Goal: Book appointment/travel/reservation

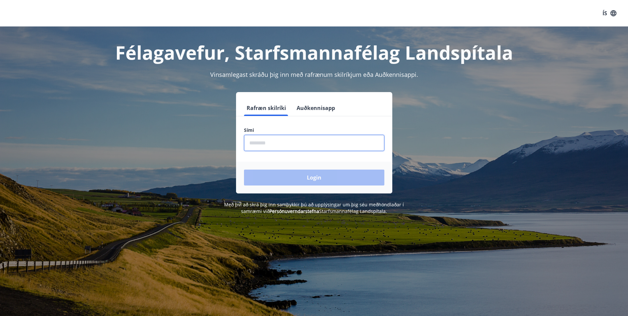
click at [270, 141] on input "phone" at bounding box center [314, 143] width 140 height 16
click at [307, 177] on div "Login" at bounding box center [314, 178] width 156 height 32
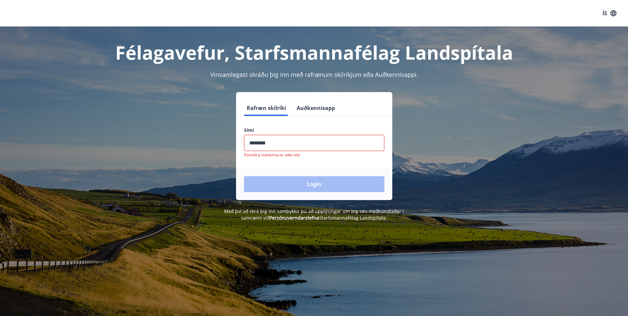
drag, startPoint x: 284, startPoint y: 143, endPoint x: 225, endPoint y: 144, distance: 58.6
click at [225, 144] on div "Rafræn skilríki Auðkennisapp Sími ​ Formið á númerinu er ekki rétt Login" at bounding box center [314, 146] width 461 height 108
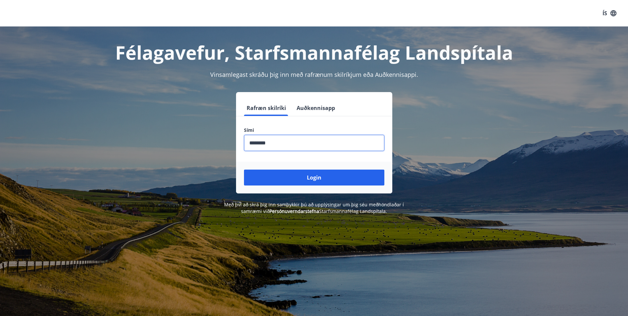
type input "********"
click at [244, 170] on button "Login" at bounding box center [314, 178] width 140 height 16
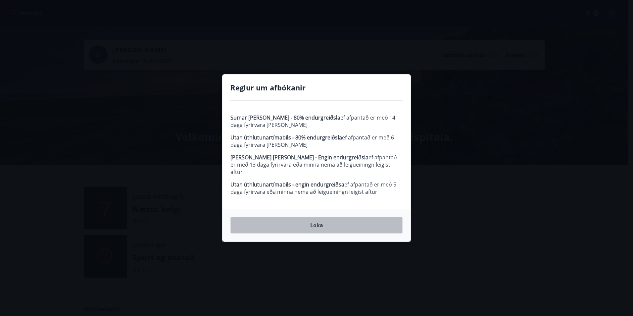
click at [323, 224] on button "Loka" at bounding box center [316, 225] width 172 height 17
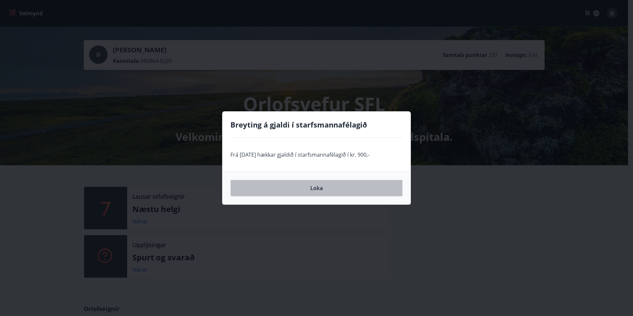
click at [312, 186] on button "Loka" at bounding box center [316, 188] width 172 height 17
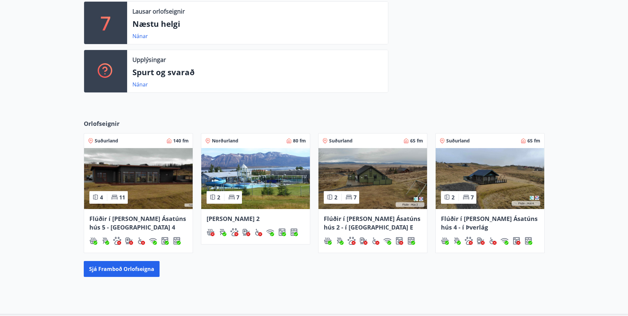
scroll to position [199, 0]
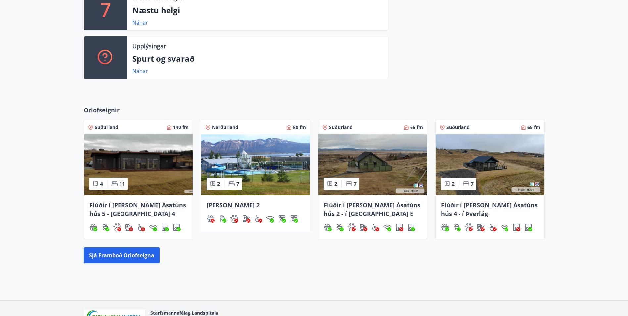
click at [138, 203] on span "Flúðir í [PERSON_NAME] Ásatúns hús 5 - [GEOGRAPHIC_DATA] 4" at bounding box center [137, 209] width 97 height 17
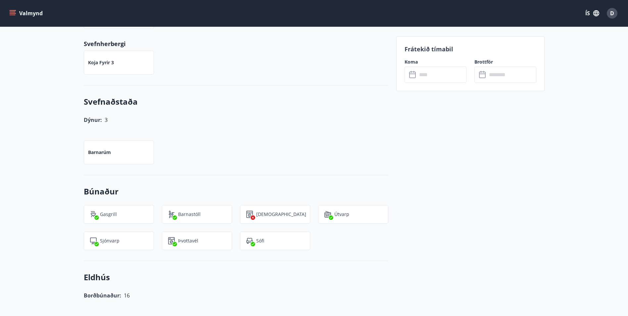
scroll to position [430, 0]
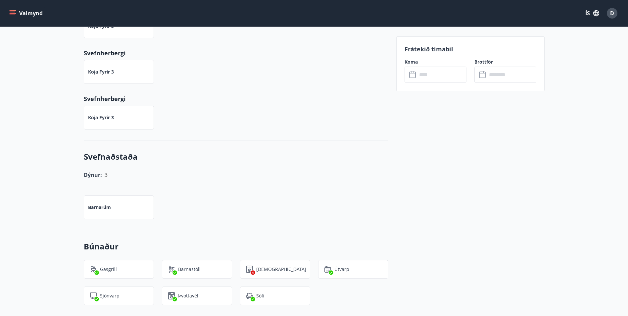
click at [422, 75] on input "text" at bounding box center [441, 75] width 49 height 16
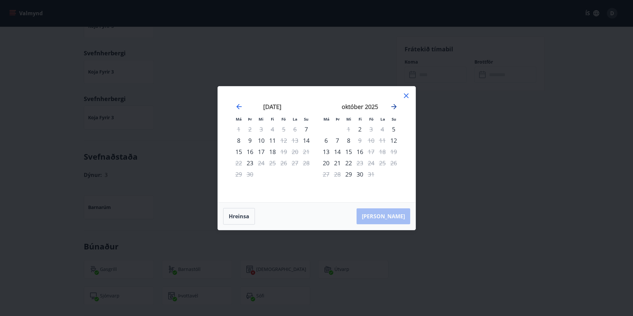
click at [393, 106] on icon "Move forward to switch to the next month." at bounding box center [394, 107] width 8 height 8
click at [393, 104] on icon "Move forward to switch to the next month." at bounding box center [394, 107] width 8 height 8
click at [403, 97] on icon at bounding box center [406, 96] width 8 height 8
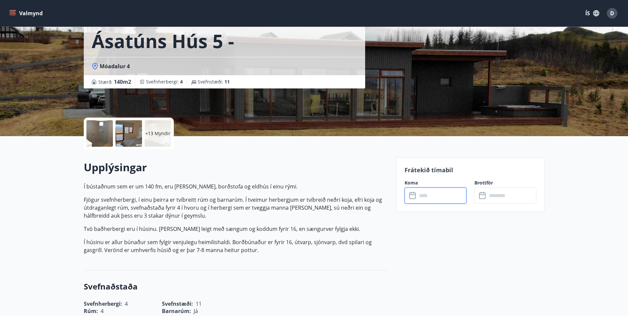
scroll to position [0, 0]
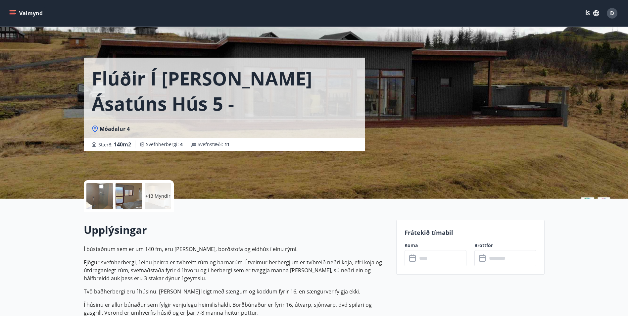
click at [14, 10] on icon "menu" at bounding box center [12, 13] width 7 height 7
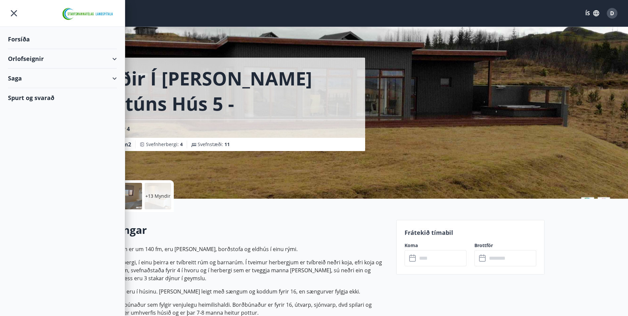
click at [15, 40] on div "Forsíða" at bounding box center [62, 39] width 109 height 20
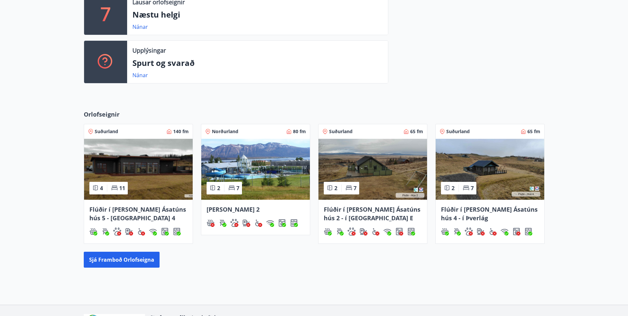
scroll to position [199, 0]
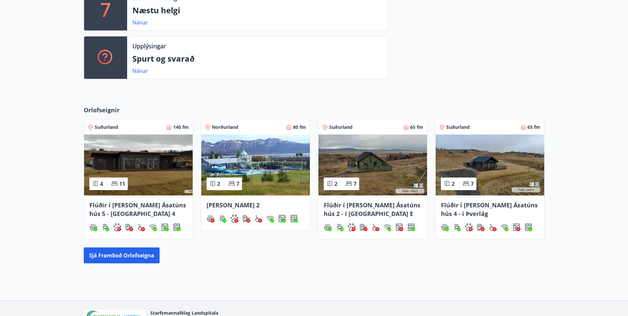
click at [102, 55] on icon at bounding box center [104, 55] width 5 height 5
click at [117, 250] on button "Sjá framboð orlofseigna" at bounding box center [122, 255] width 76 height 16
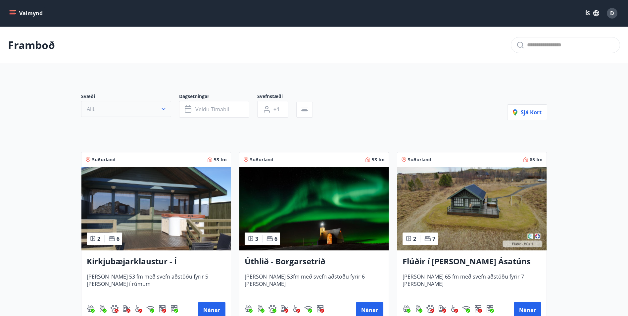
click at [164, 112] on icon "button" at bounding box center [163, 109] width 7 height 7
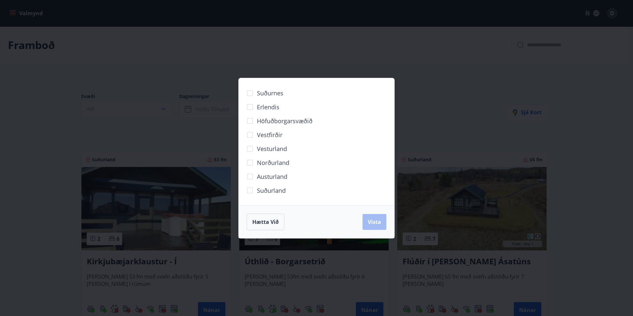
click at [453, 111] on div "Suðurnes Erlendis Höfuðborgarsvæðið [GEOGRAPHIC_DATA] [GEOGRAPHIC_DATA] [GEOGRA…" at bounding box center [316, 158] width 633 height 316
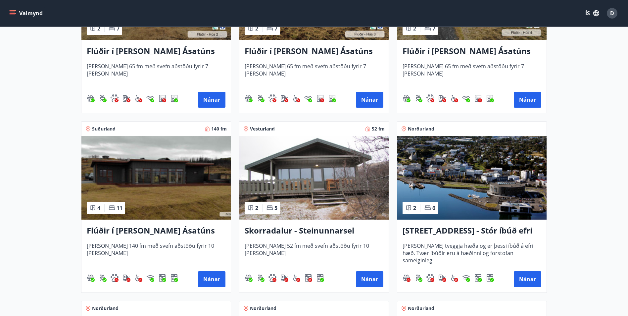
scroll to position [397, 0]
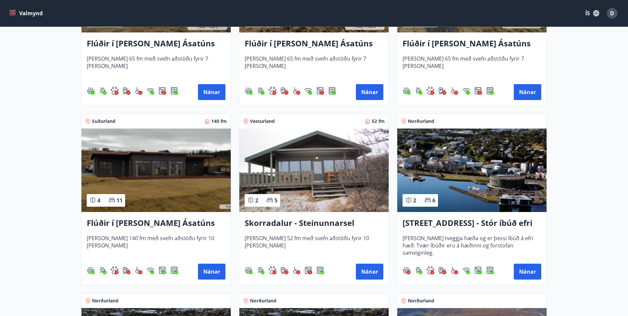
click at [140, 222] on h3 "Flúðir í [PERSON_NAME] Ásatúns hús 5 - [GEOGRAPHIC_DATA] 4" at bounding box center [156, 223] width 139 height 12
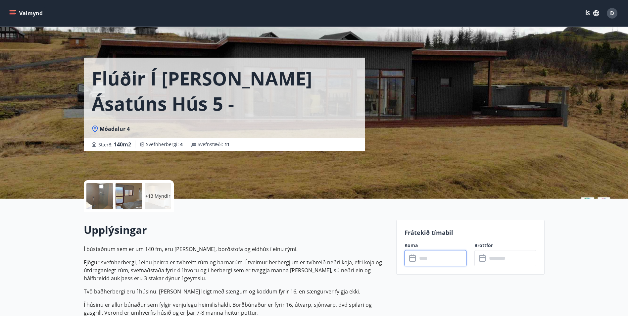
click at [433, 259] on input "text" at bounding box center [441, 258] width 49 height 16
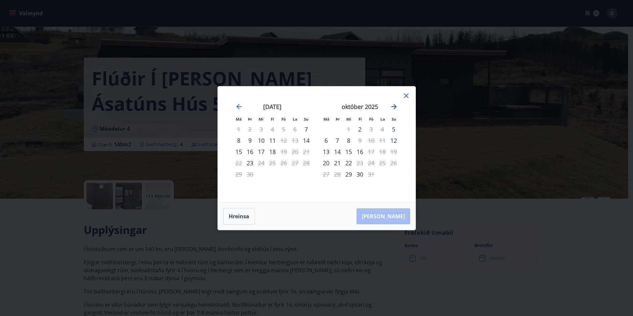
click at [396, 106] on icon "Move forward to switch to the next month." at bounding box center [393, 106] width 5 height 5
click at [392, 106] on icon "Move forward to switch to the next month." at bounding box center [394, 107] width 8 height 8
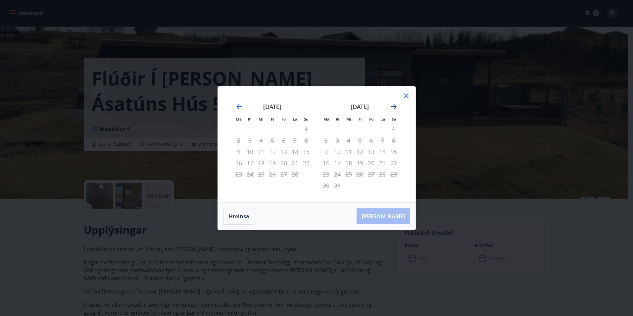
click at [392, 106] on icon "Move forward to switch to the next month." at bounding box center [394, 107] width 8 height 8
click at [238, 105] on icon "Move backward to switch to the previous month." at bounding box center [239, 107] width 8 height 8
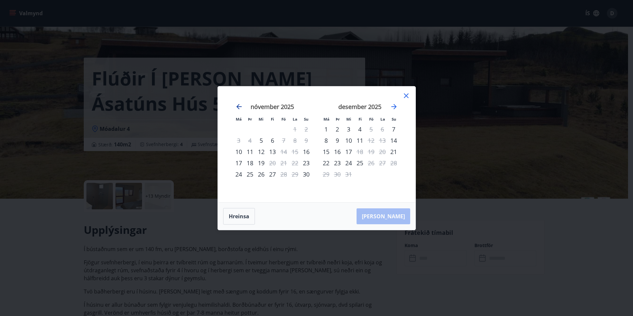
click at [238, 105] on icon "Move backward to switch to the previous month." at bounding box center [239, 107] width 8 height 8
click at [239, 106] on icon "Move backward to switch to the previous month." at bounding box center [239, 107] width 8 height 8
click at [405, 94] on icon at bounding box center [406, 95] width 5 height 5
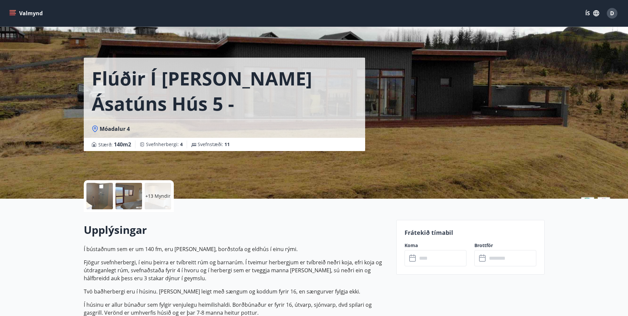
click at [446, 100] on div "Flúðir í [PERSON_NAME] Ásatúns hús 5 - Móadalur 4 Móadalur 4 Stærð : 140 m2 [GE…" at bounding box center [314, 99] width 461 height 199
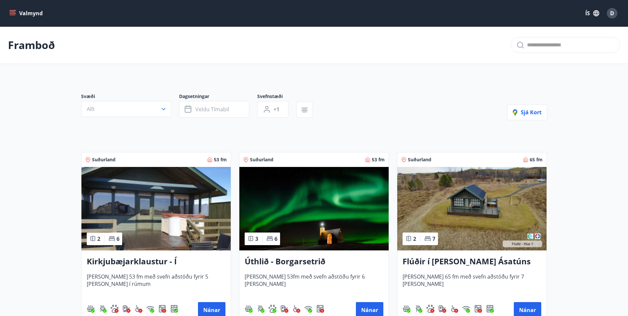
click at [13, 11] on icon "menu" at bounding box center [13, 10] width 7 height 1
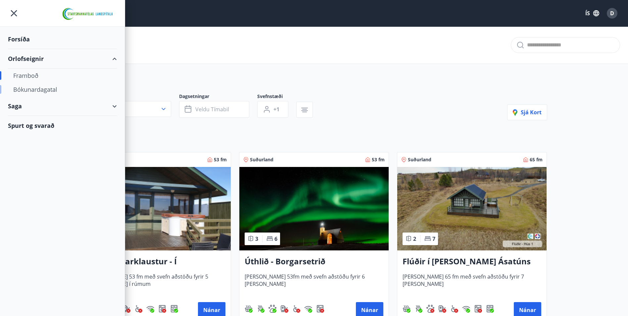
click at [16, 89] on div "Bókunardagatal" at bounding box center [62, 89] width 98 height 14
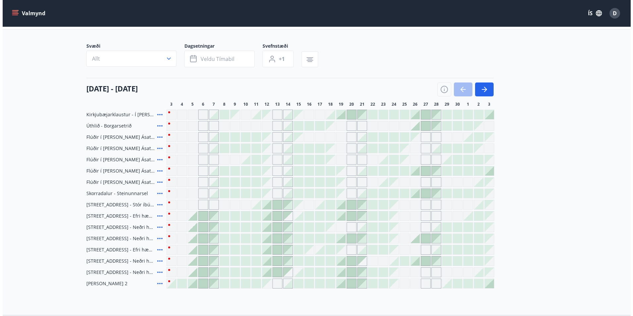
scroll to position [23, 0]
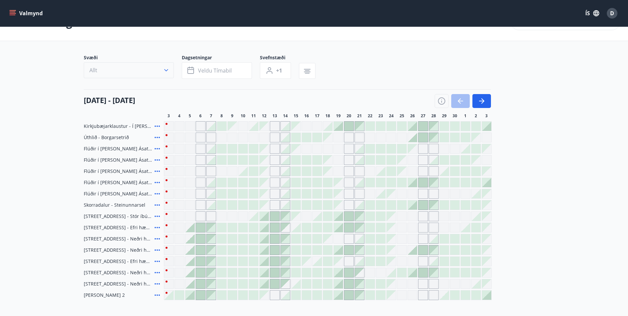
click at [165, 69] on icon "button" at bounding box center [166, 70] width 4 height 2
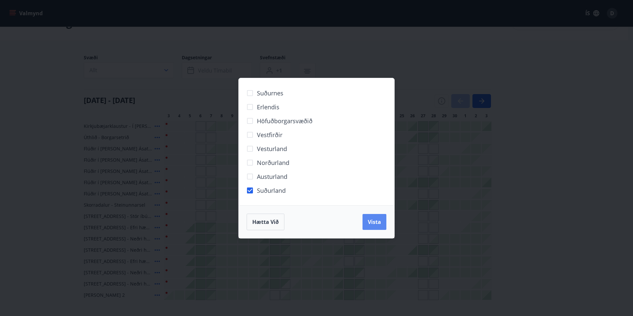
click at [371, 220] on span "Vista" at bounding box center [374, 221] width 13 height 7
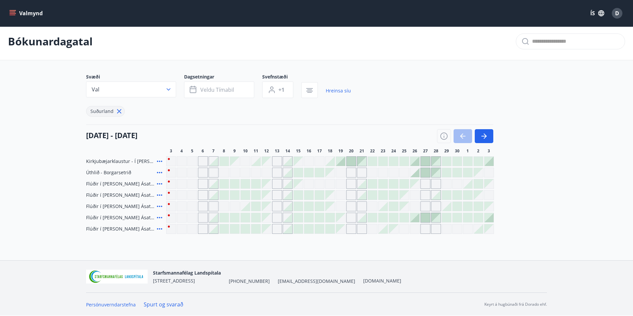
scroll to position [4, 0]
click at [227, 92] on span "Veldu tímabil" at bounding box center [215, 89] width 34 height 7
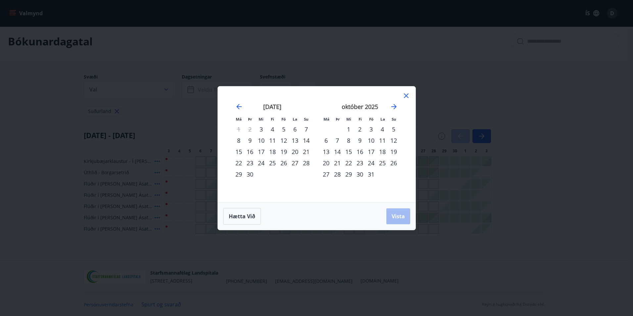
click at [455, 96] on div "Má Þr Mi Fi Fö La Su Má Þr Mi Fi Fö La Su [DATE] 1 2 3 4 5 6 7 8 9 10 11 12 13 …" at bounding box center [316, 158] width 633 height 316
click at [230, 217] on span "Hætta við" at bounding box center [242, 216] width 26 height 7
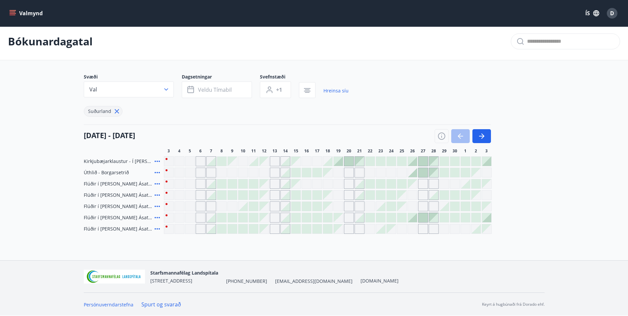
click at [158, 229] on icon at bounding box center [157, 229] width 8 height 8
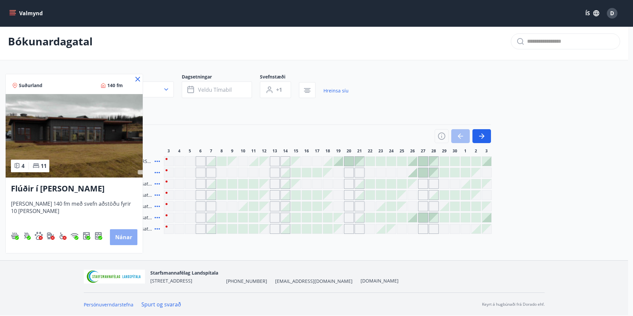
click at [124, 235] on button "Nánar" at bounding box center [123, 237] width 27 height 16
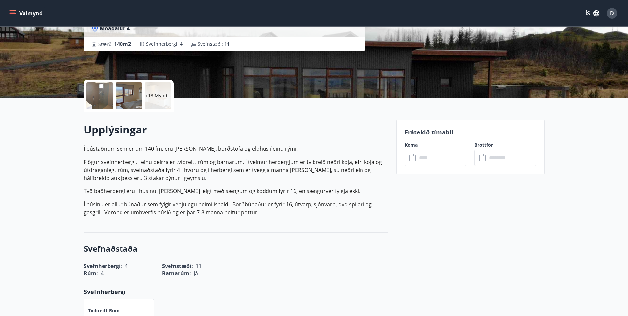
scroll to position [99, 0]
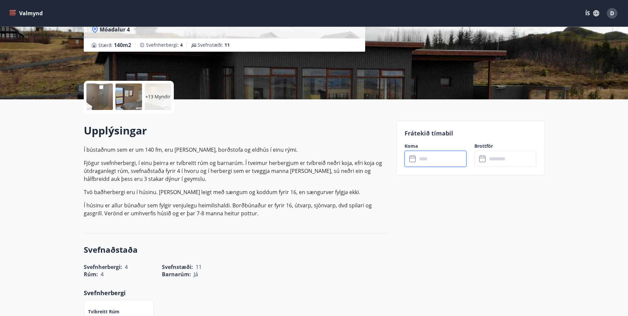
click at [426, 160] on input "text" at bounding box center [441, 159] width 49 height 16
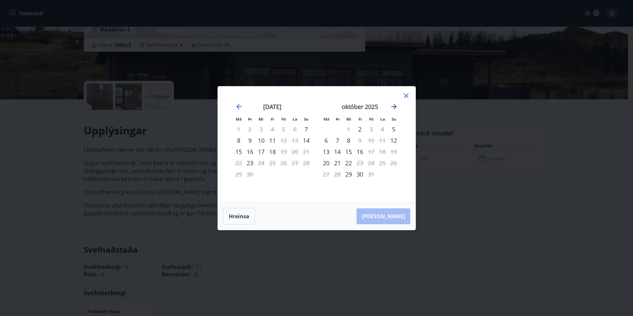
click at [395, 105] on icon "Move forward to switch to the next month." at bounding box center [394, 107] width 8 height 8
click at [405, 92] on icon at bounding box center [406, 96] width 8 height 8
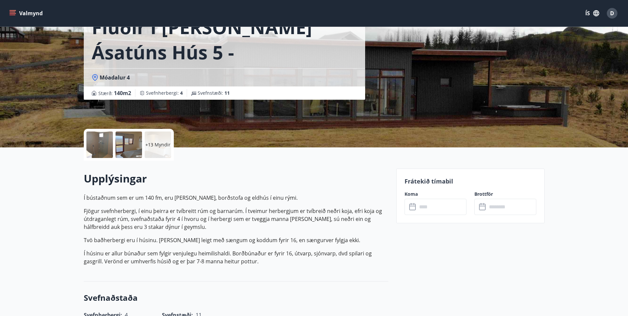
scroll to position [0, 0]
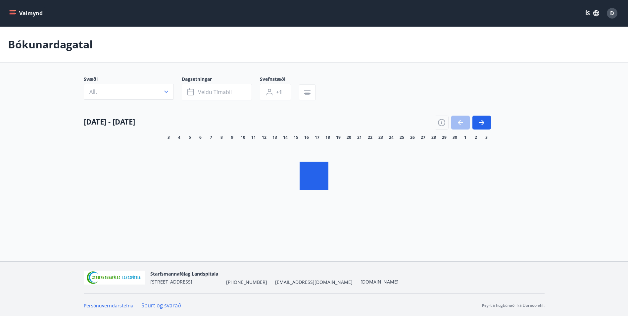
scroll to position [1, 0]
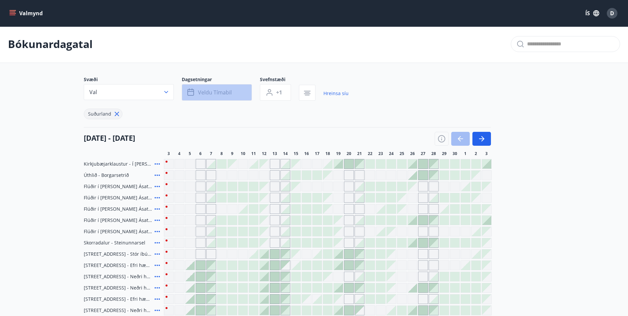
click at [199, 89] on span "Veldu tímabil" at bounding box center [215, 92] width 34 height 7
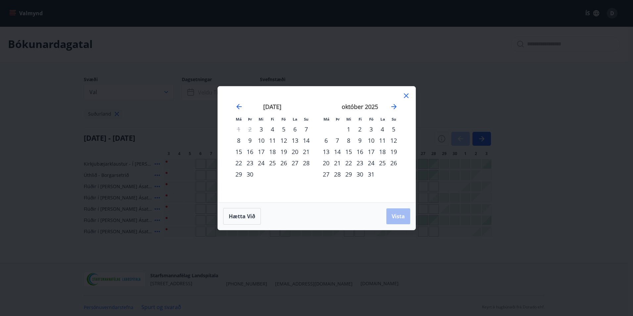
click at [407, 94] on icon at bounding box center [406, 96] width 8 height 8
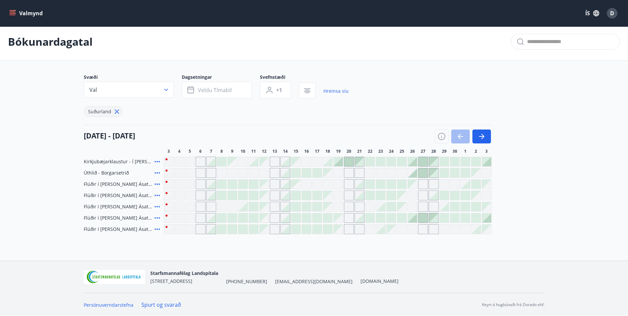
scroll to position [4, 0]
click at [484, 131] on button "button" at bounding box center [481, 136] width 19 height 14
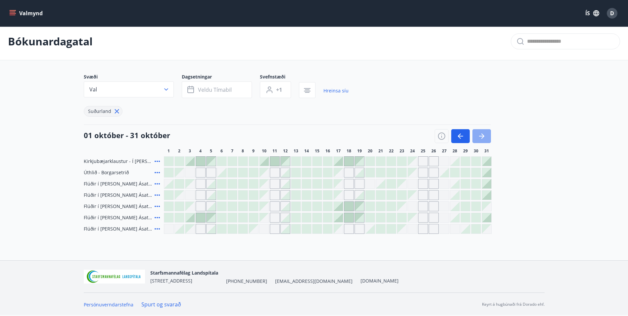
click at [484, 131] on button "button" at bounding box center [481, 136] width 19 height 14
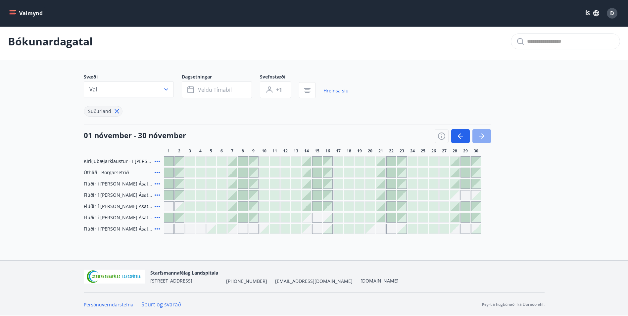
click at [484, 131] on button "button" at bounding box center [481, 136] width 19 height 14
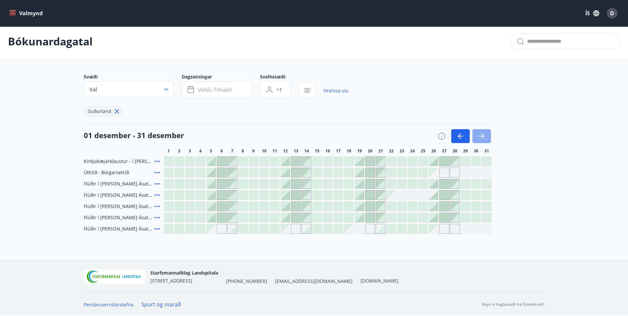
click at [478, 135] on icon "button" at bounding box center [482, 136] width 8 height 8
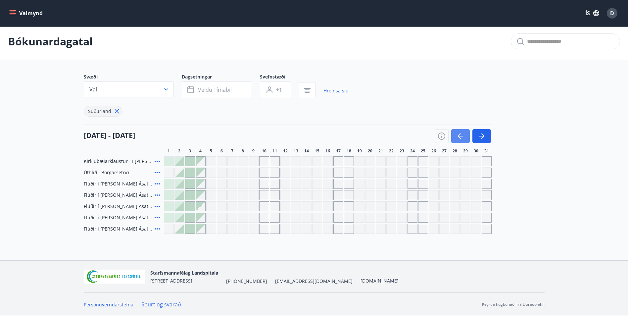
click at [459, 136] on icon "button" at bounding box center [460, 136] width 5 height 1
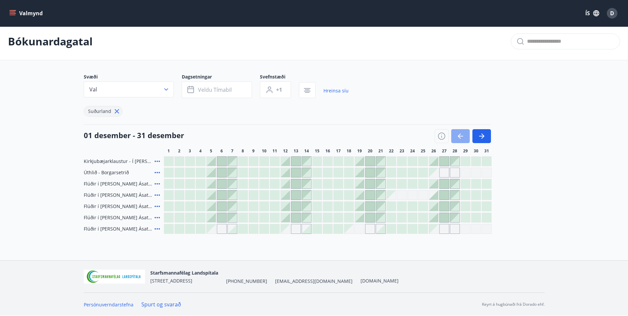
click at [459, 136] on icon "button" at bounding box center [460, 136] width 5 height 1
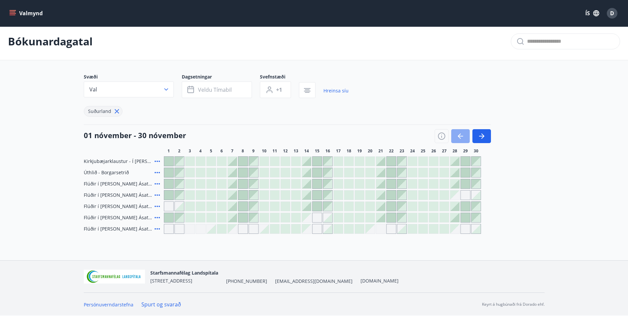
click at [459, 136] on icon "button" at bounding box center [460, 136] width 5 height 1
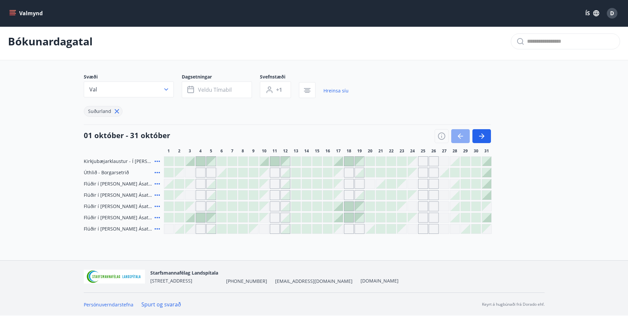
click at [459, 136] on icon "button" at bounding box center [460, 136] width 5 height 1
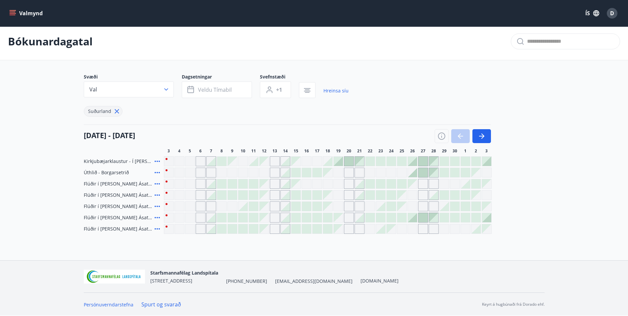
click at [459, 136] on div at bounding box center [463, 136] width 56 height 14
